Goal: Communication & Community: Answer question/provide support

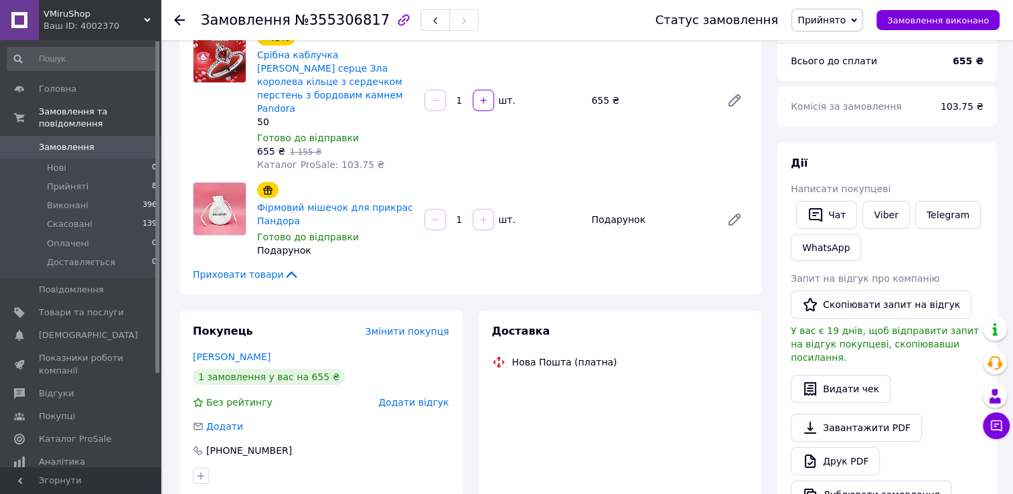
scroll to position [134, 0]
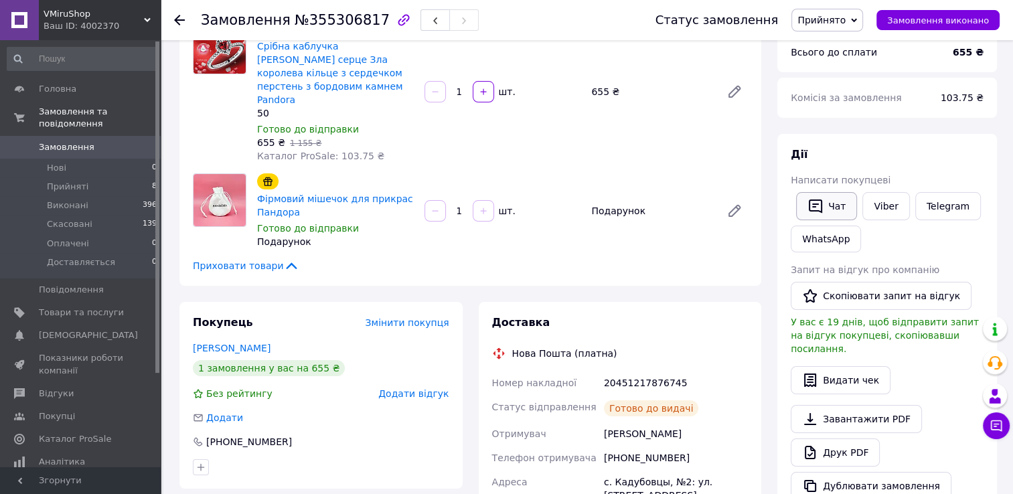
click at [839, 204] on button "Чат" at bounding box center [826, 206] width 61 height 28
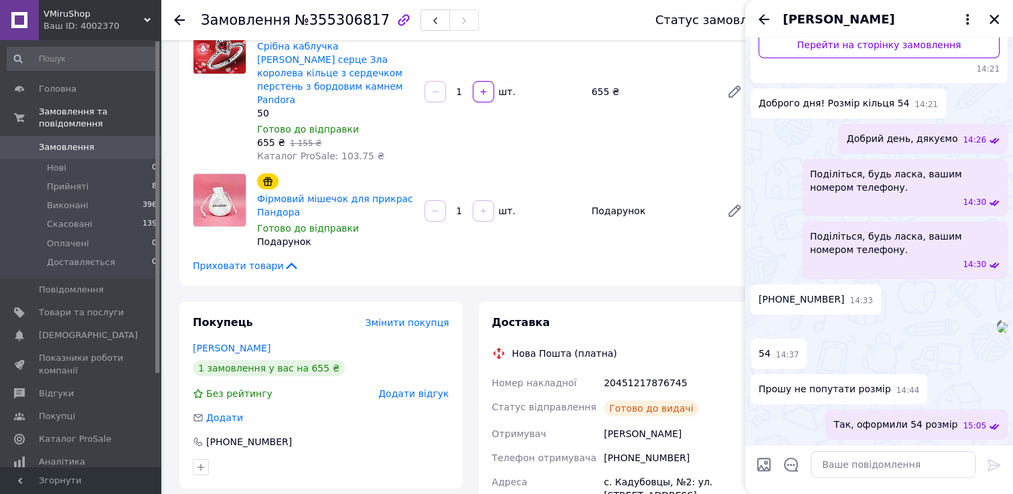
scroll to position [399, 0]
click at [934, 460] on textarea at bounding box center [893, 464] width 165 height 27
paste textarea "Вітаємо! Ви робили на Prom і Ваша посилочка лежить вже на пошті довгий час. Пла…"
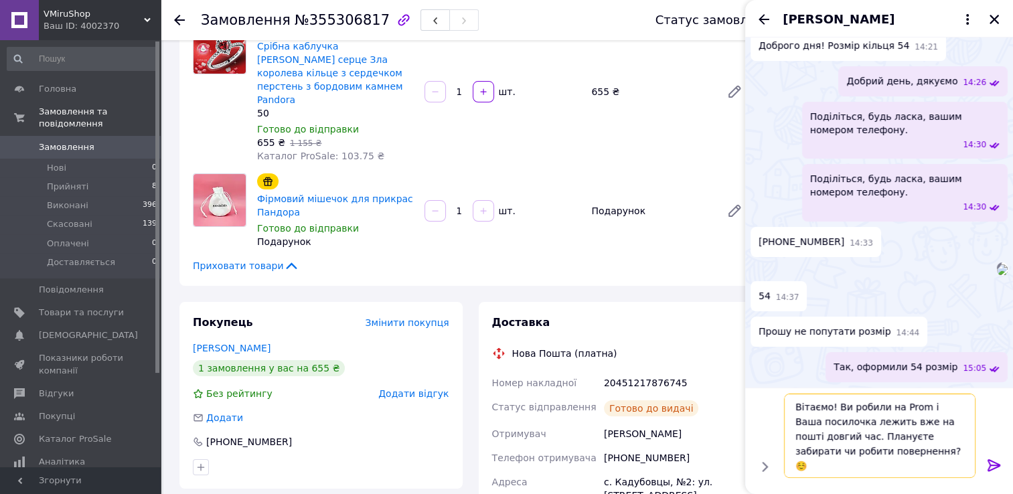
type textarea "Вітаємо! Ви робили на Prom і Ваша посилочка лежить вже на пошті довгий час. Пла…"
click at [988, 465] on icon at bounding box center [994, 465] width 16 height 16
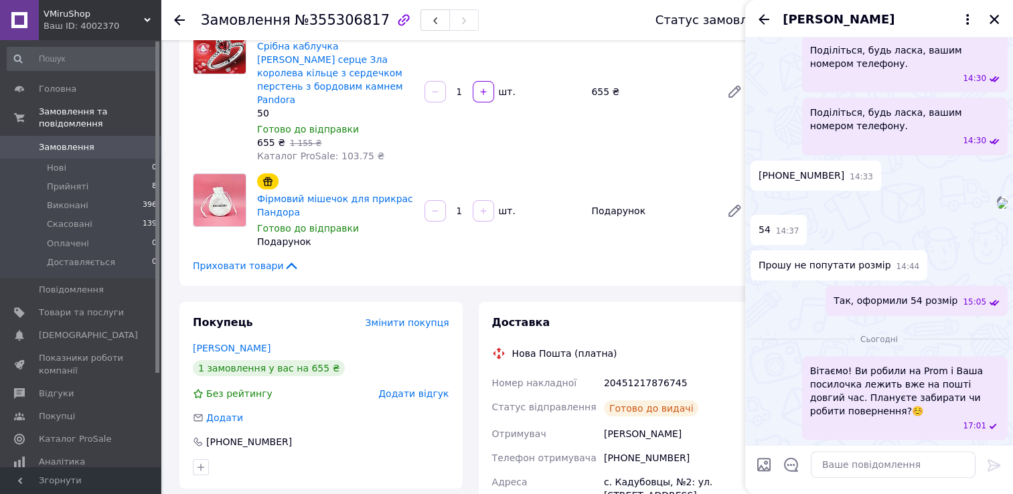
scroll to position [523, 0]
click at [757, 17] on icon "Назад" at bounding box center [764, 19] width 16 height 16
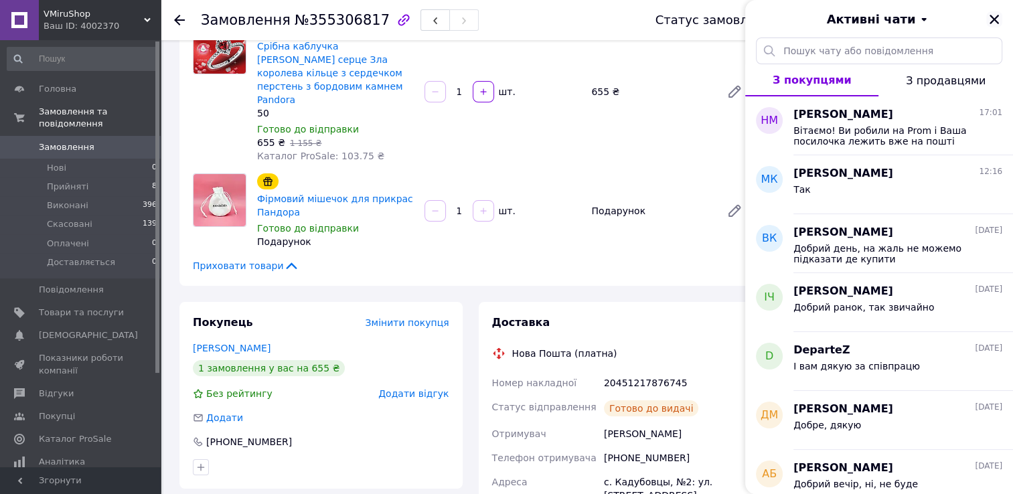
click at [991, 17] on icon "Закрити" at bounding box center [994, 19] width 12 height 12
